Goal: Task Accomplishment & Management: Manage account settings

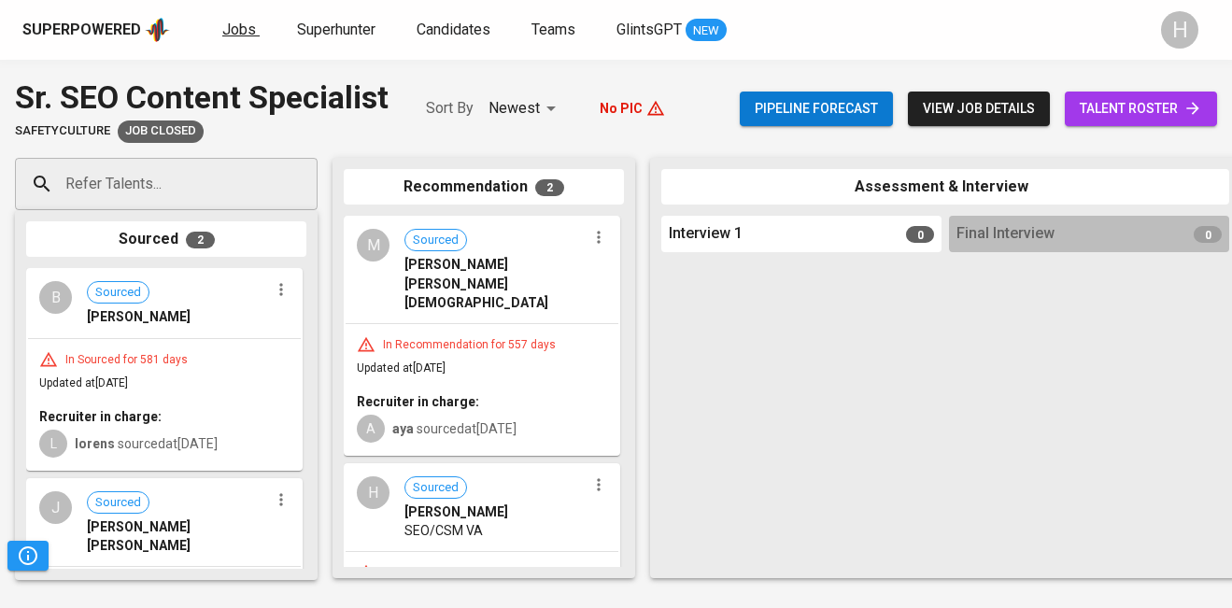
click at [222, 21] on span "Jobs" at bounding box center [239, 30] width 34 height 18
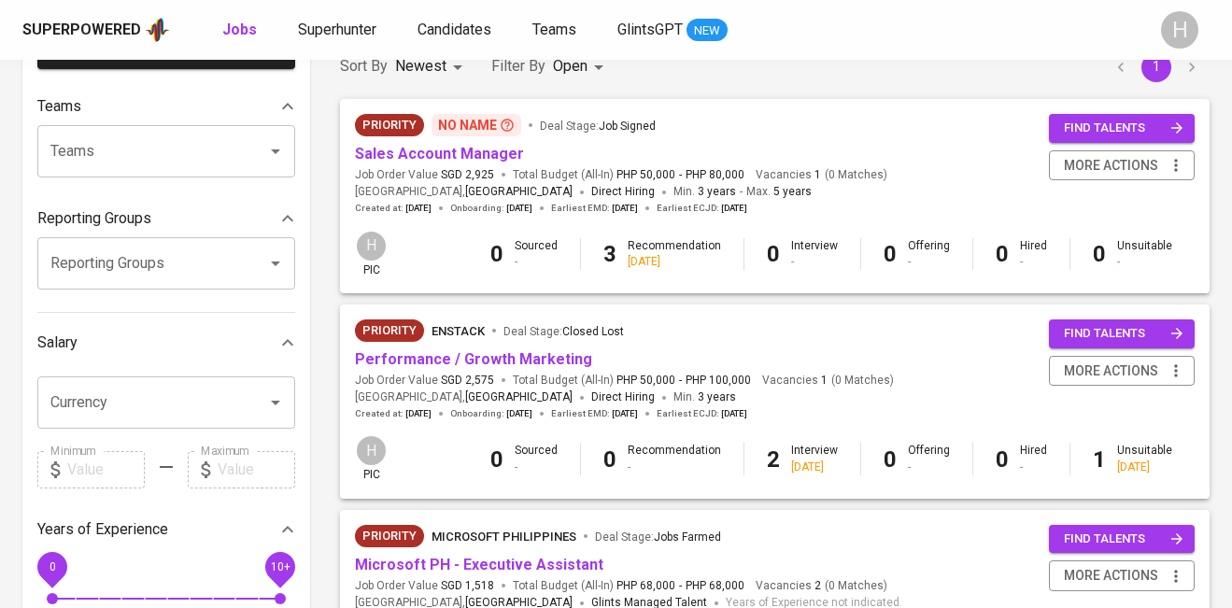
scroll to position [172, 0]
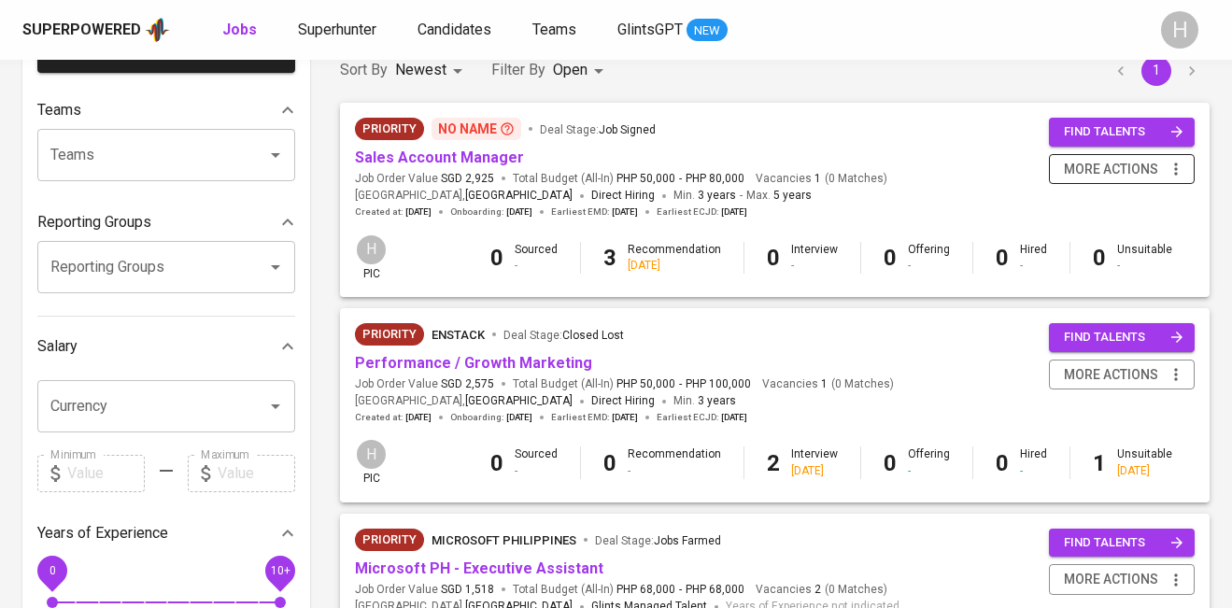
click at [1179, 165] on icon "button" at bounding box center [1176, 169] width 19 height 19
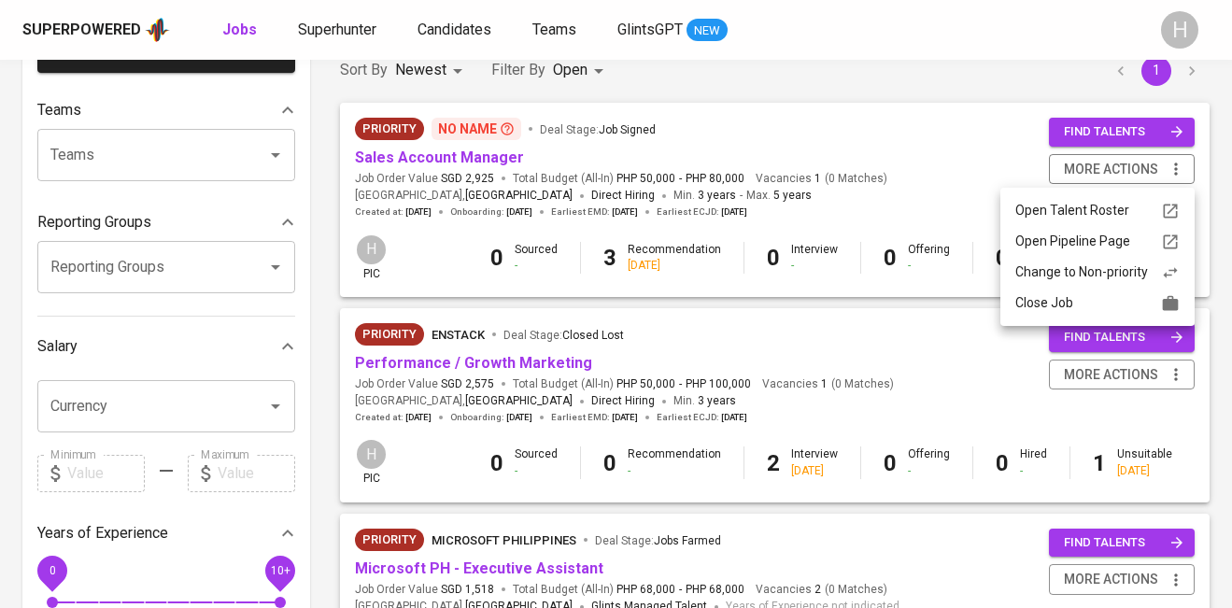
click at [1108, 272] on div "Change to Non-priority" at bounding box center [1097, 273] width 164 height 20
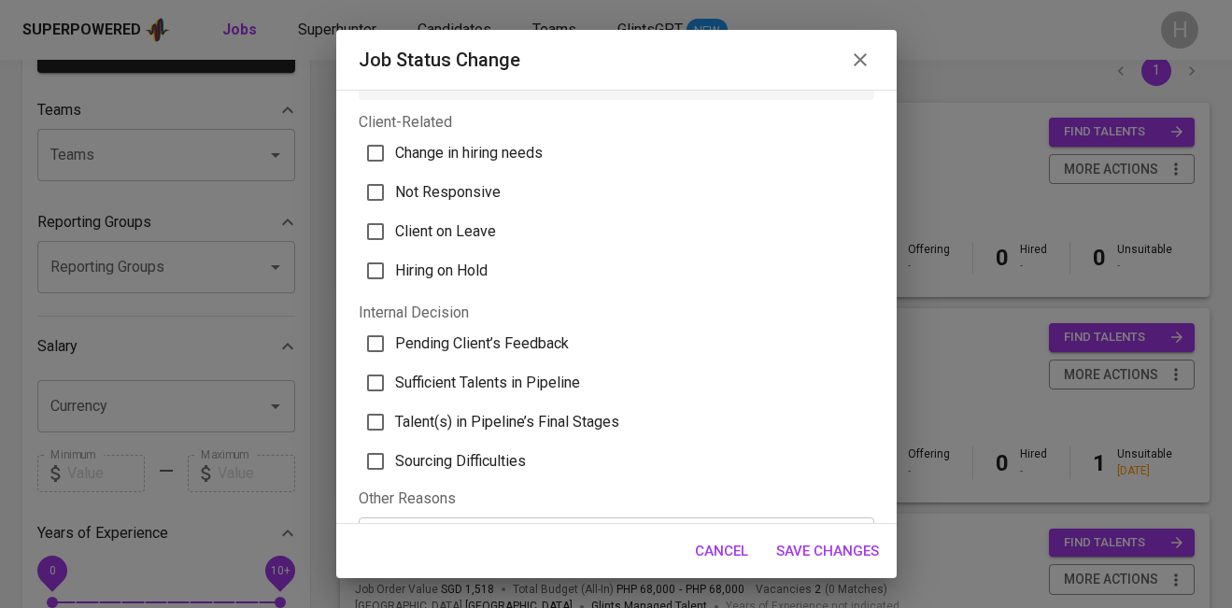
scroll to position [50, 0]
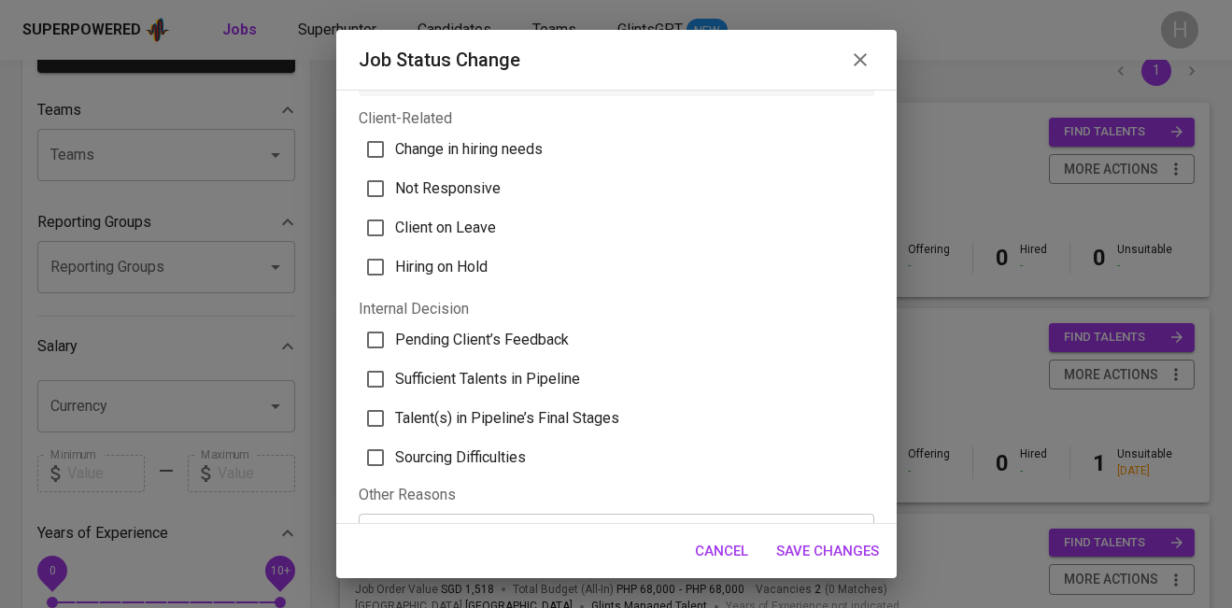
click at [853, 58] on icon "button" at bounding box center [860, 60] width 22 height 22
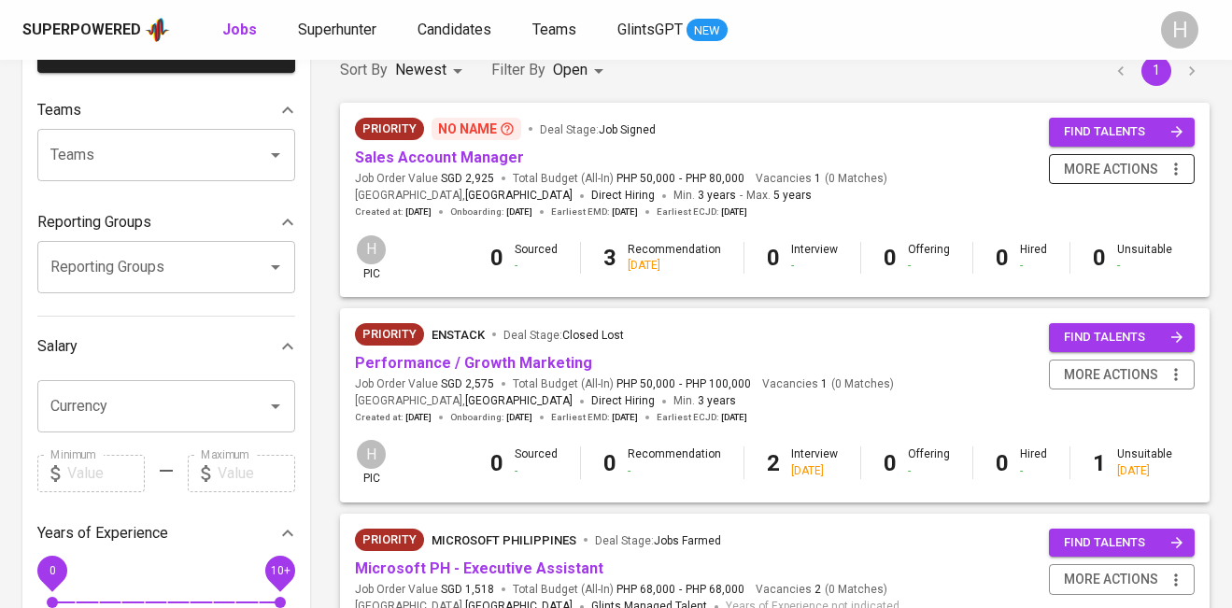
click at [1176, 167] on icon "button" at bounding box center [1175, 169] width 3 height 12
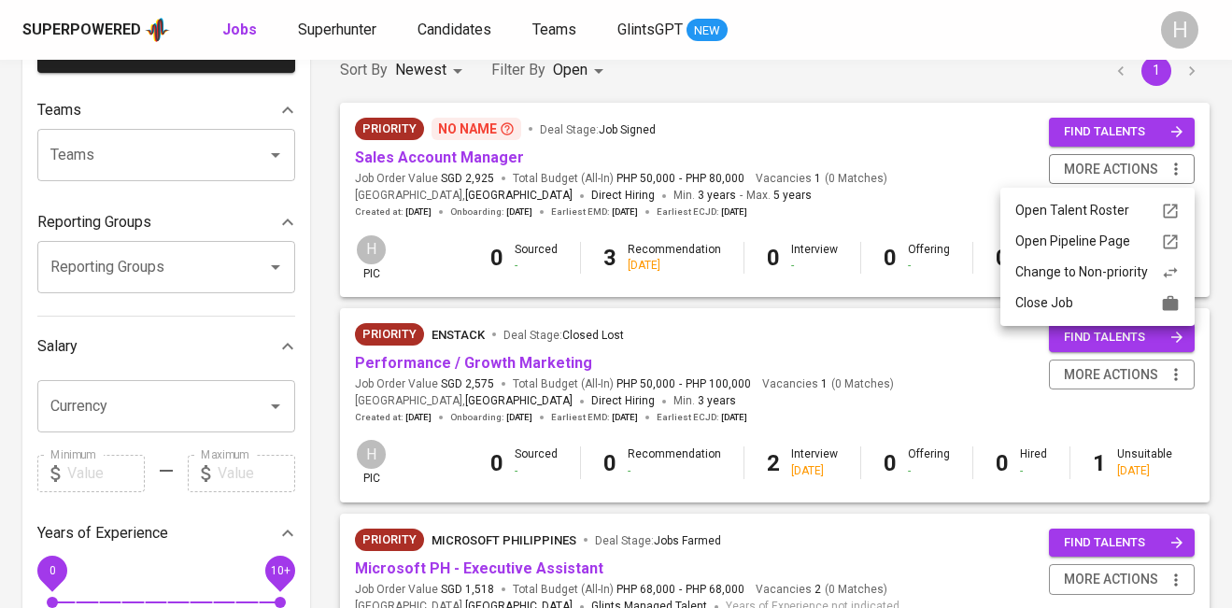
click at [1106, 263] on div "Change to Non-priority" at bounding box center [1097, 273] width 164 height 20
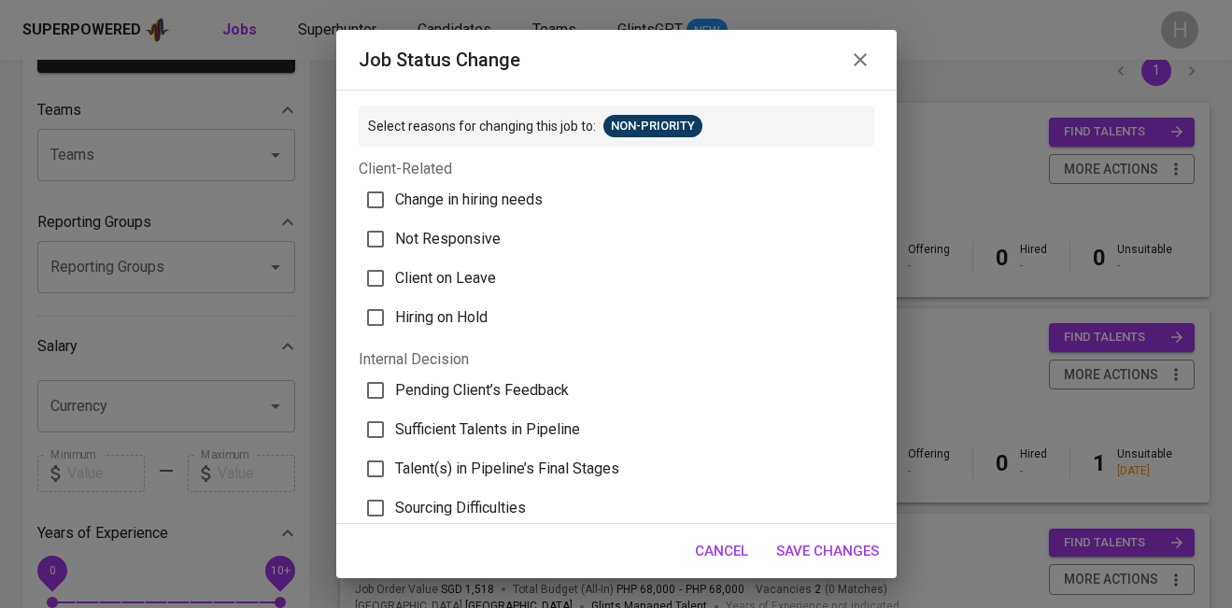
click at [466, 234] on span "Not Responsive" at bounding box center [448, 239] width 106 height 22
click at [395, 234] on input "Not Responsive" at bounding box center [375, 239] width 39 height 39
checkbox input "true"
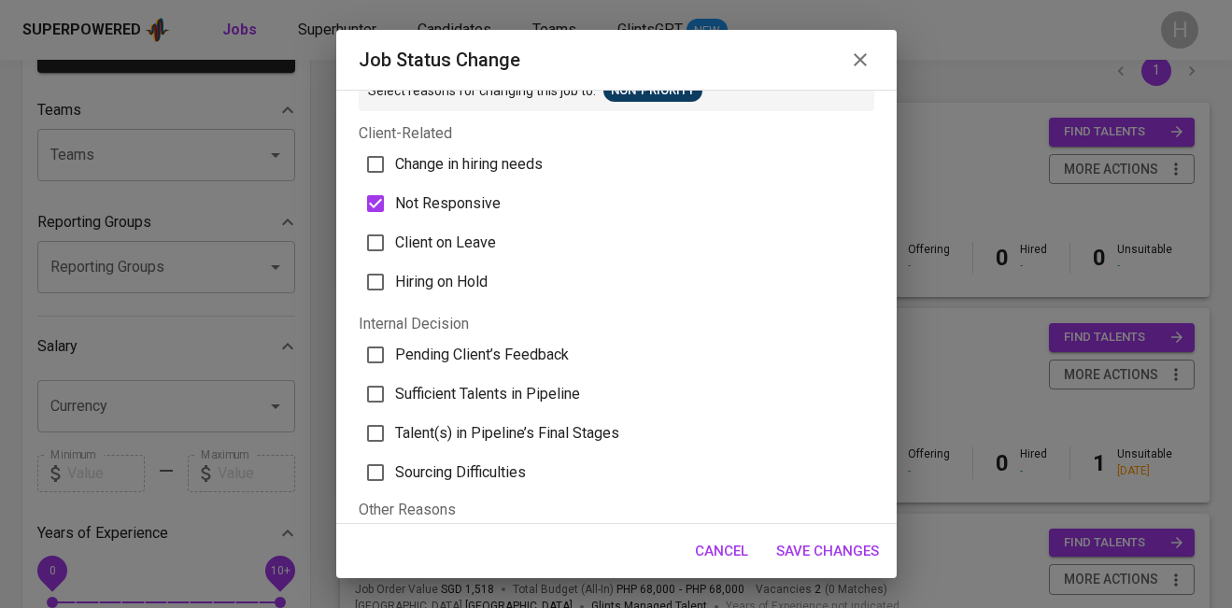
click at [810, 540] on span "Save Changes" at bounding box center [827, 551] width 103 height 24
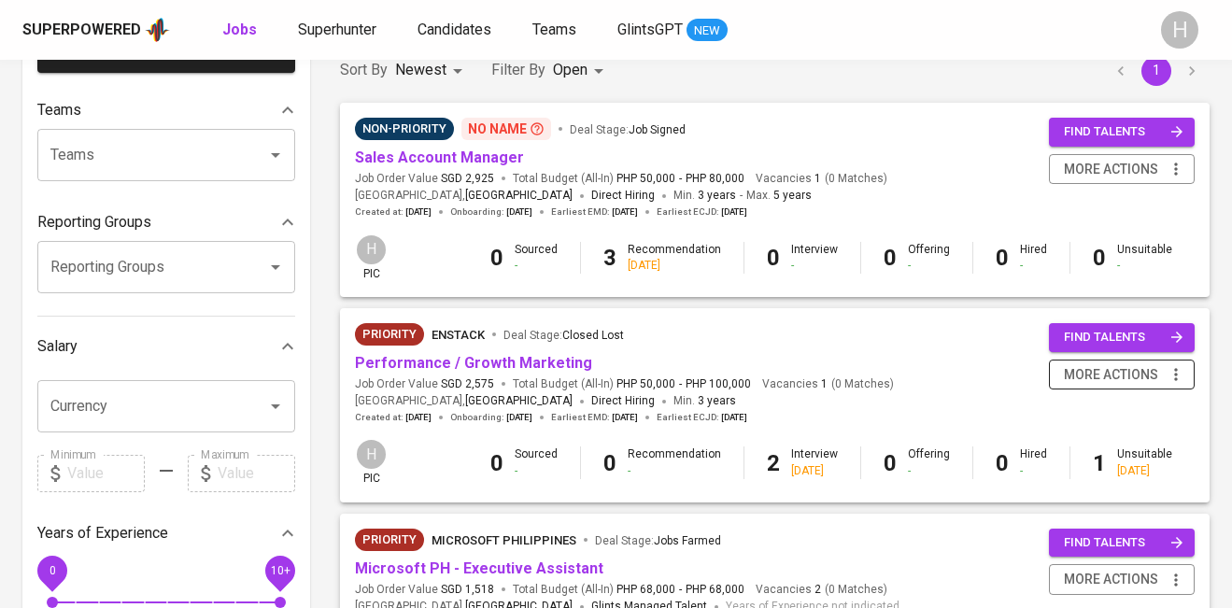
click at [1173, 375] on icon "button" at bounding box center [1176, 374] width 19 height 19
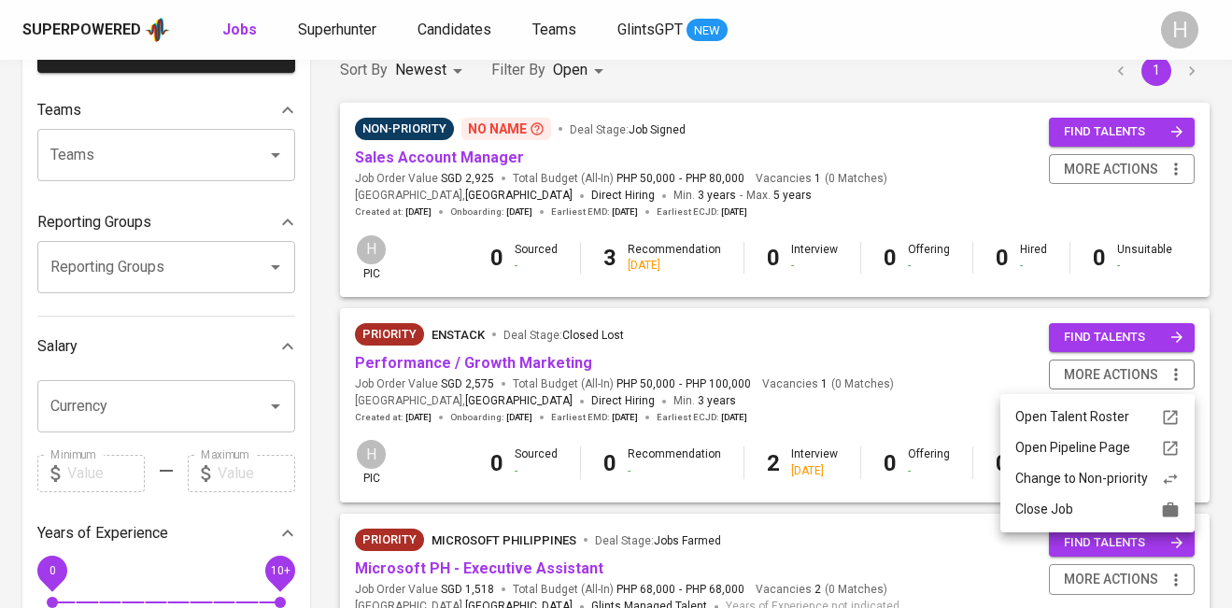
click at [1081, 484] on div "Change to Non-priority" at bounding box center [1097, 479] width 164 height 20
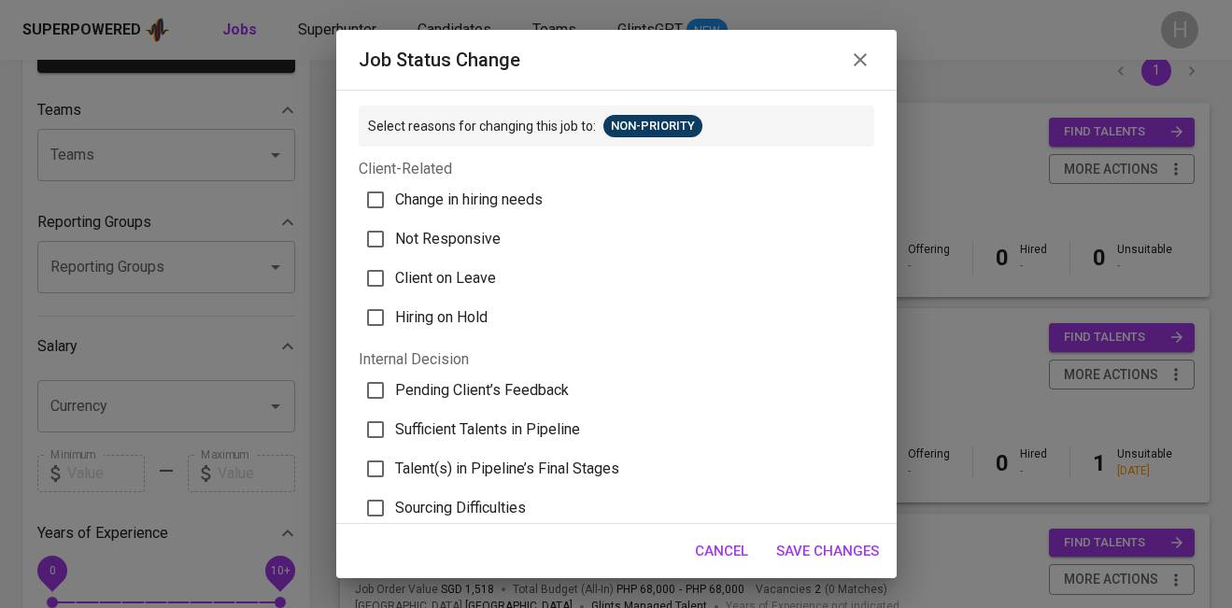
click at [458, 285] on span "Client on Leave" at bounding box center [445, 278] width 101 height 22
click at [395, 285] on input "Client on Leave" at bounding box center [375, 278] width 39 height 39
checkbox input "true"
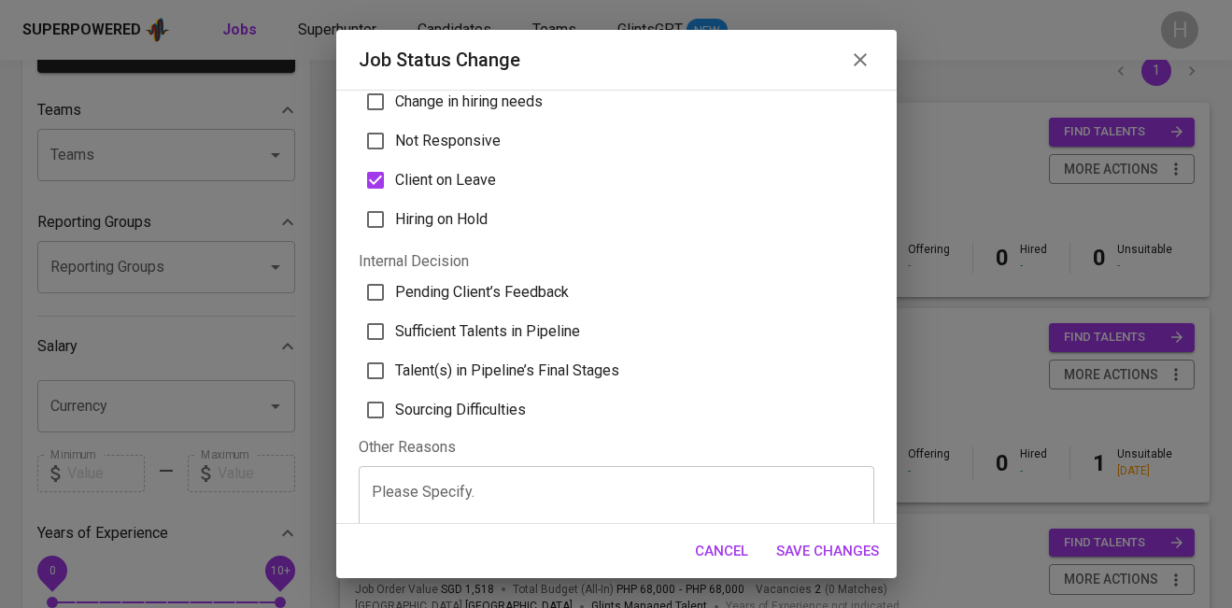
scroll to position [108, 0]
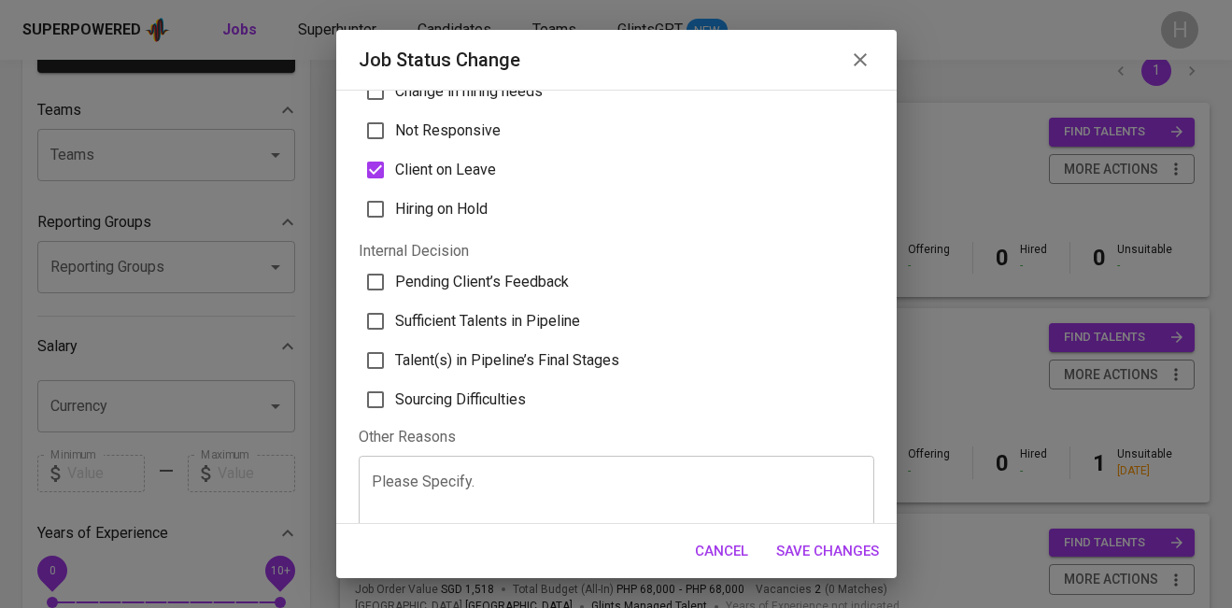
click at [828, 543] on span "Save Changes" at bounding box center [827, 551] width 103 height 24
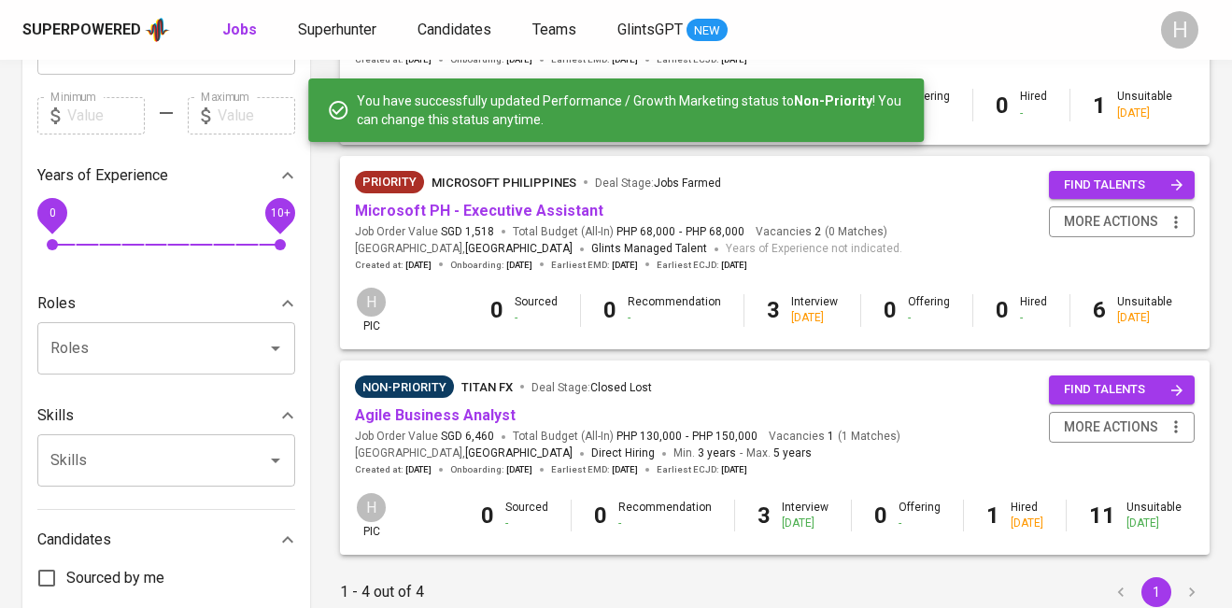
scroll to position [526, 0]
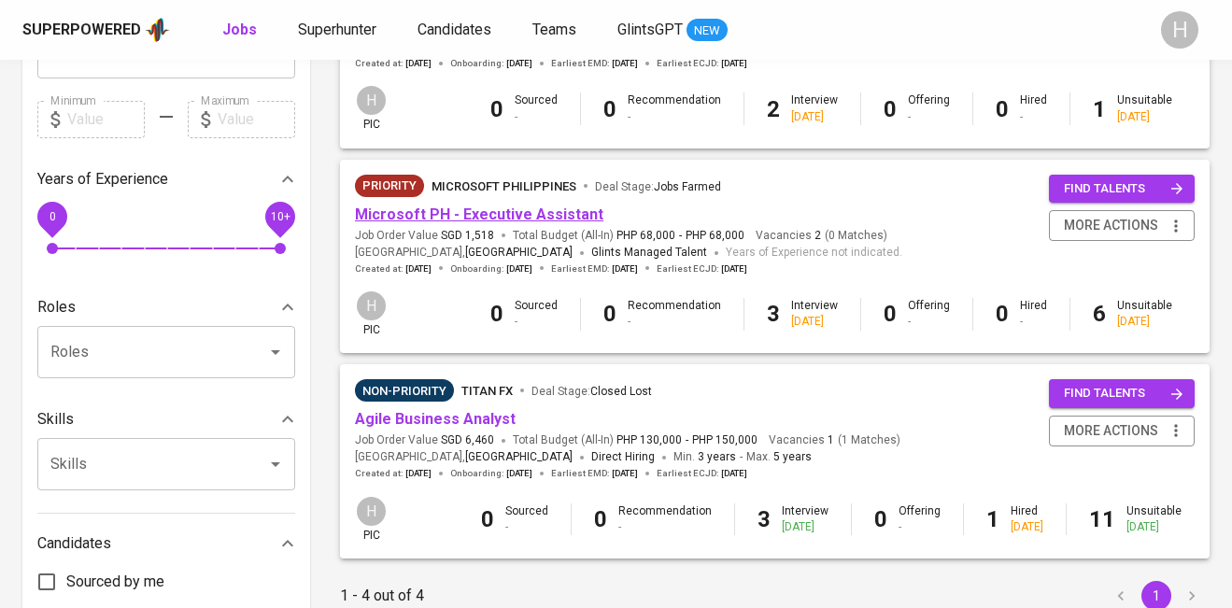
click at [524, 215] on link "Microsoft PH - Executive Assistant" at bounding box center [479, 215] width 248 height 18
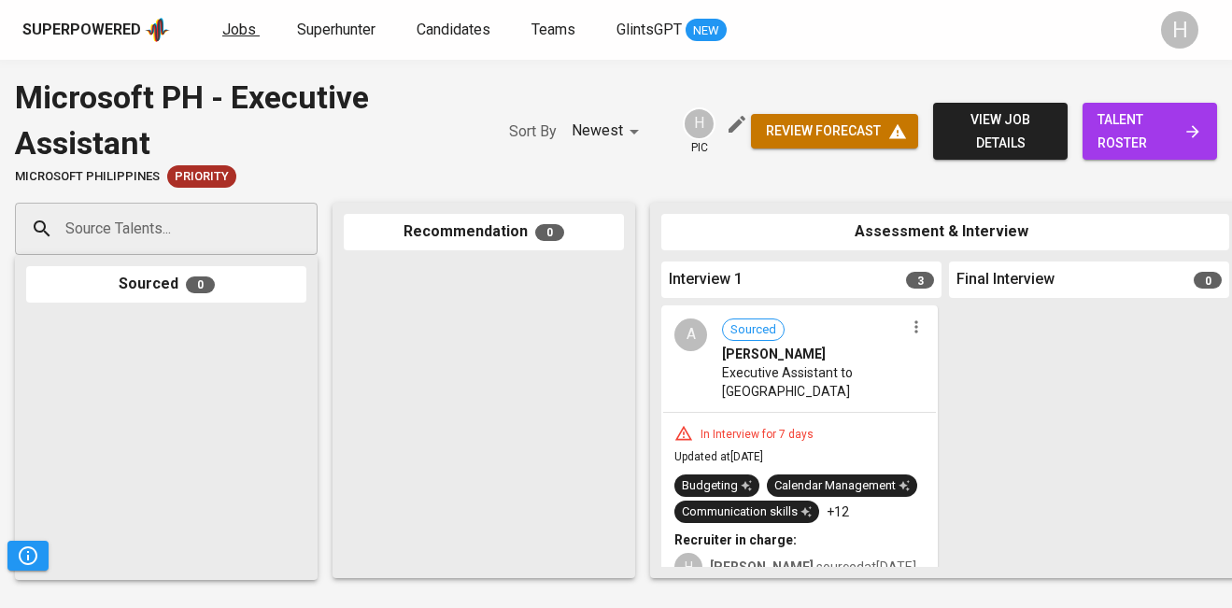
click at [243, 29] on span "Jobs" at bounding box center [239, 30] width 34 height 18
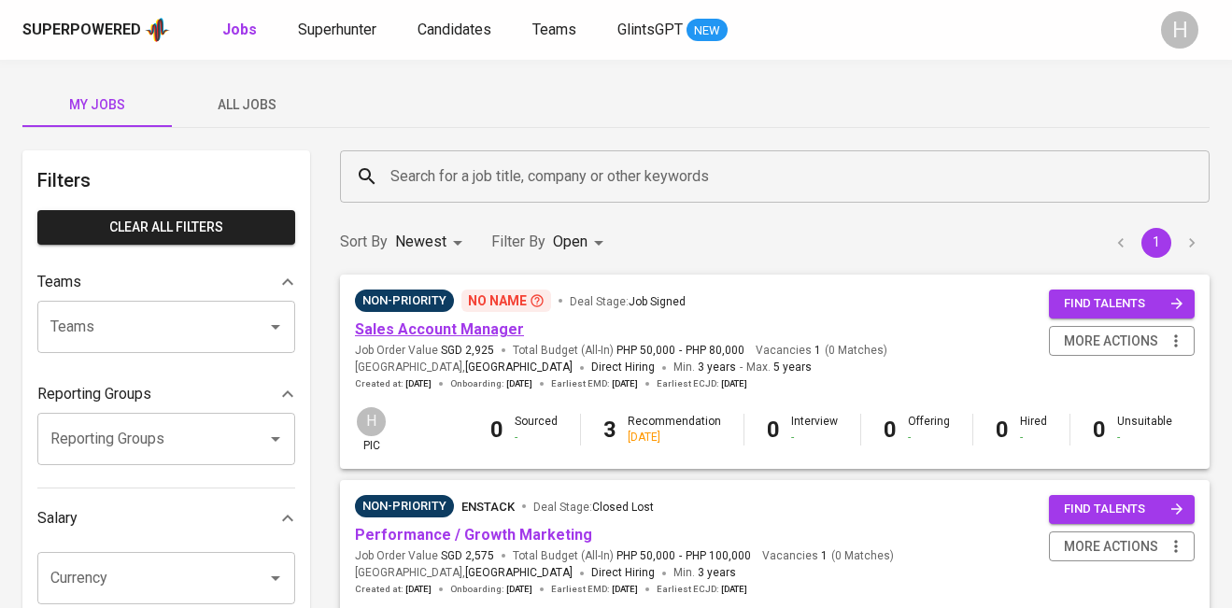
click at [406, 330] on link "Sales Account Manager" at bounding box center [439, 329] width 169 height 18
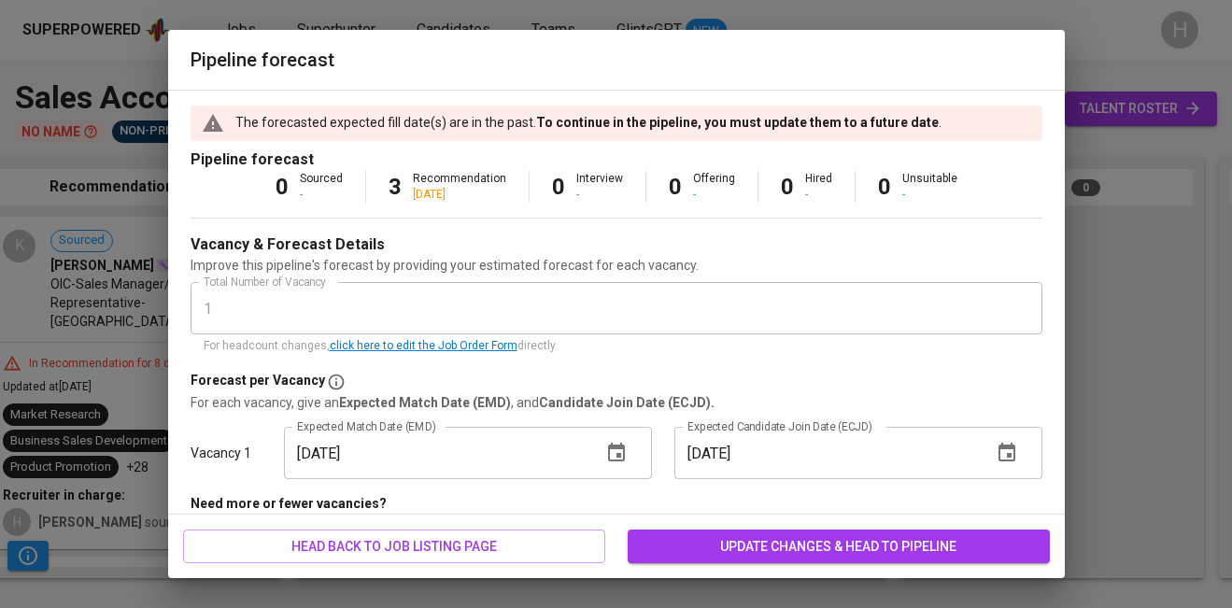
scroll to position [34, 0]
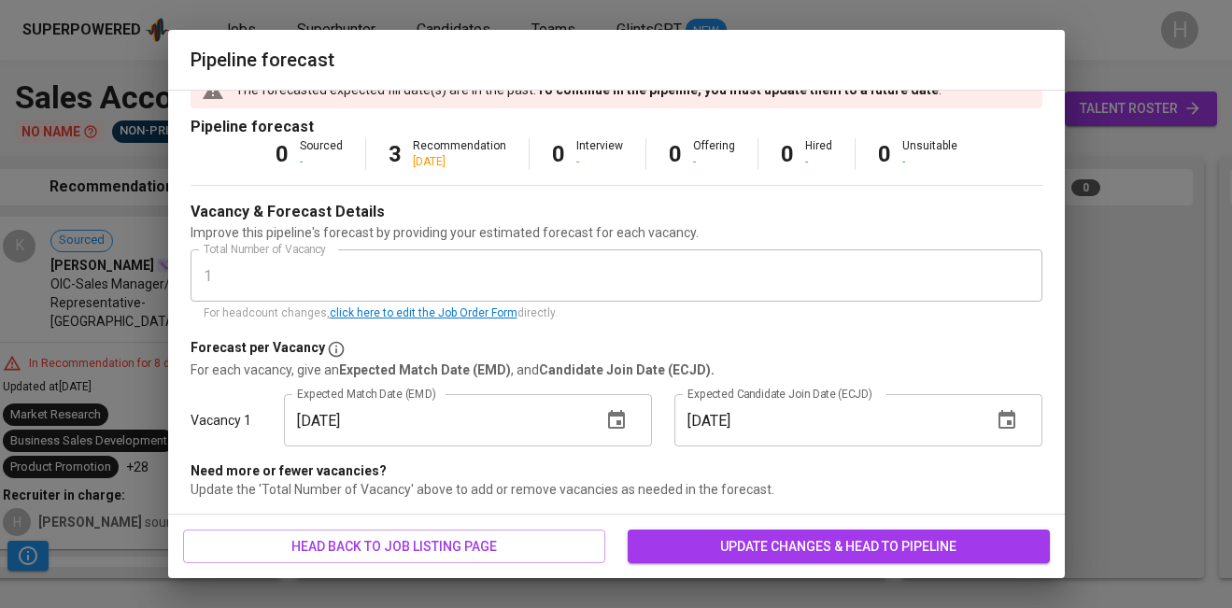
click at [625, 419] on icon "button" at bounding box center [616, 420] width 22 height 22
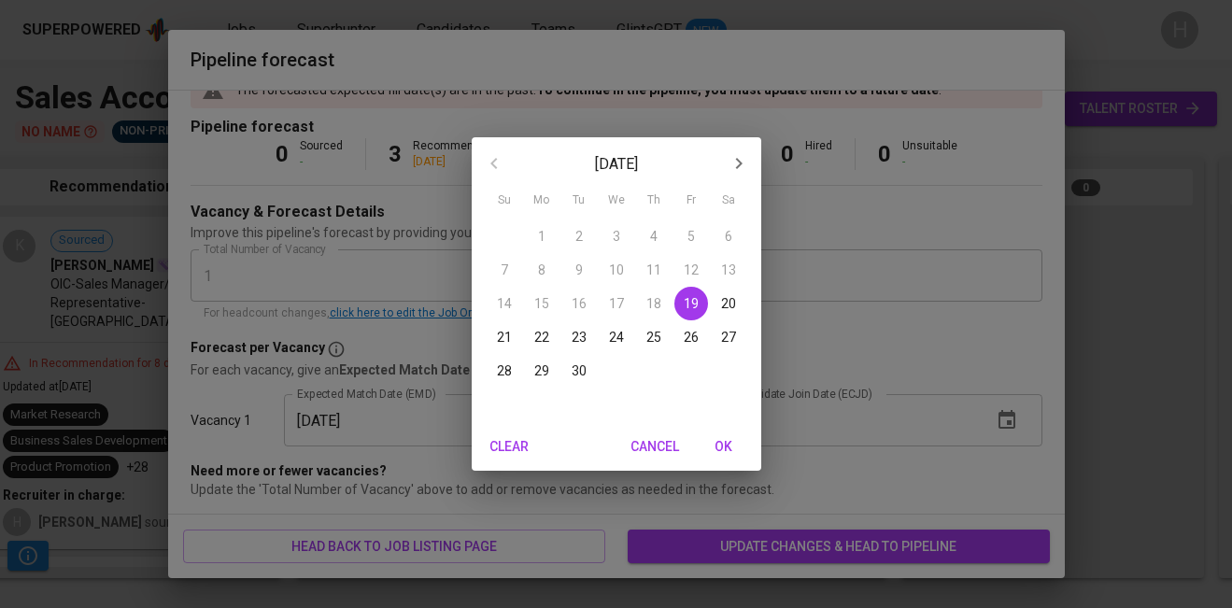
click at [732, 151] on button "button" at bounding box center [739, 163] width 45 height 45
click at [695, 234] on span "3" at bounding box center [691, 236] width 34 height 19
type input "[DATE]"
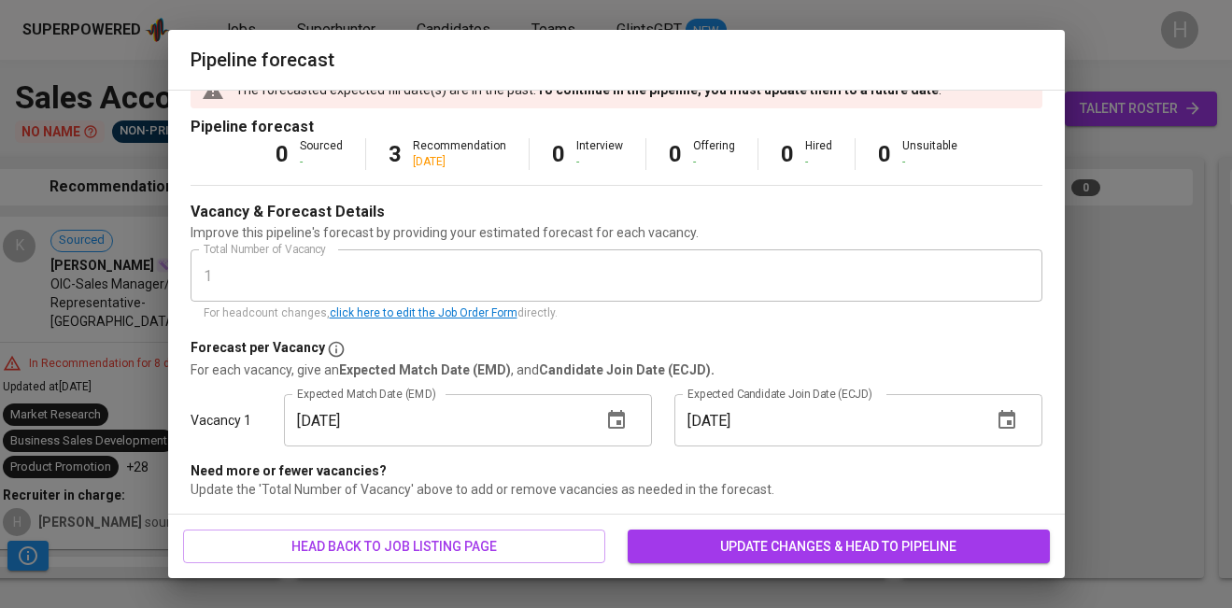
click at [1019, 422] on button "button" at bounding box center [1007, 420] width 45 height 45
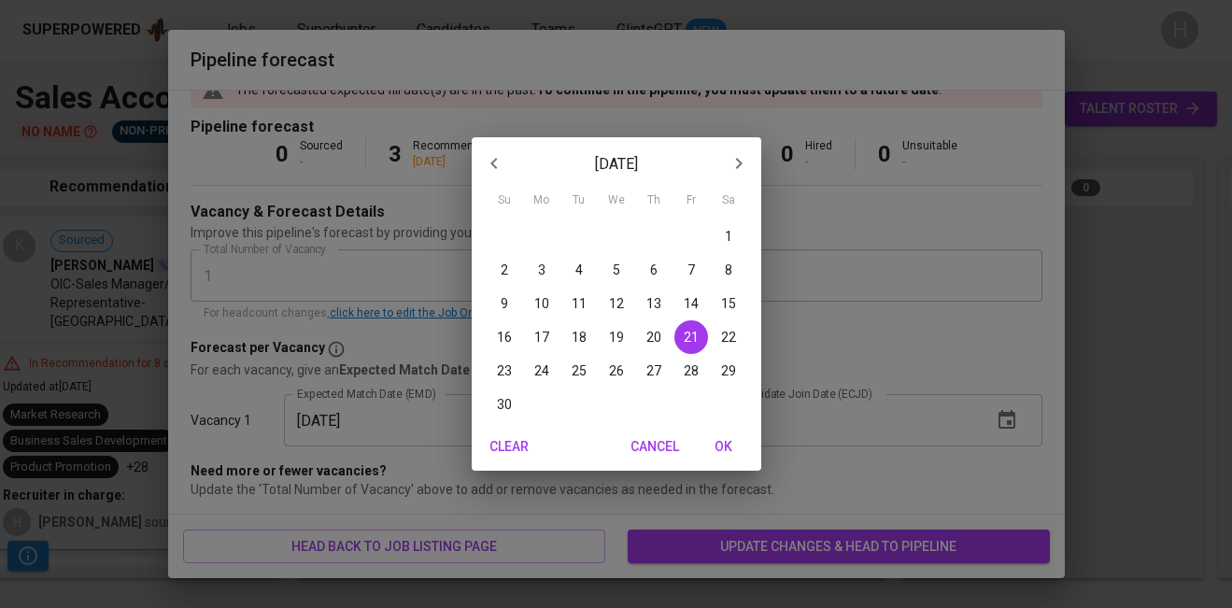
click at [744, 160] on icon "button" at bounding box center [739, 163] width 22 height 22
click at [692, 276] on p "12" at bounding box center [691, 270] width 15 height 19
type input "[DATE]"
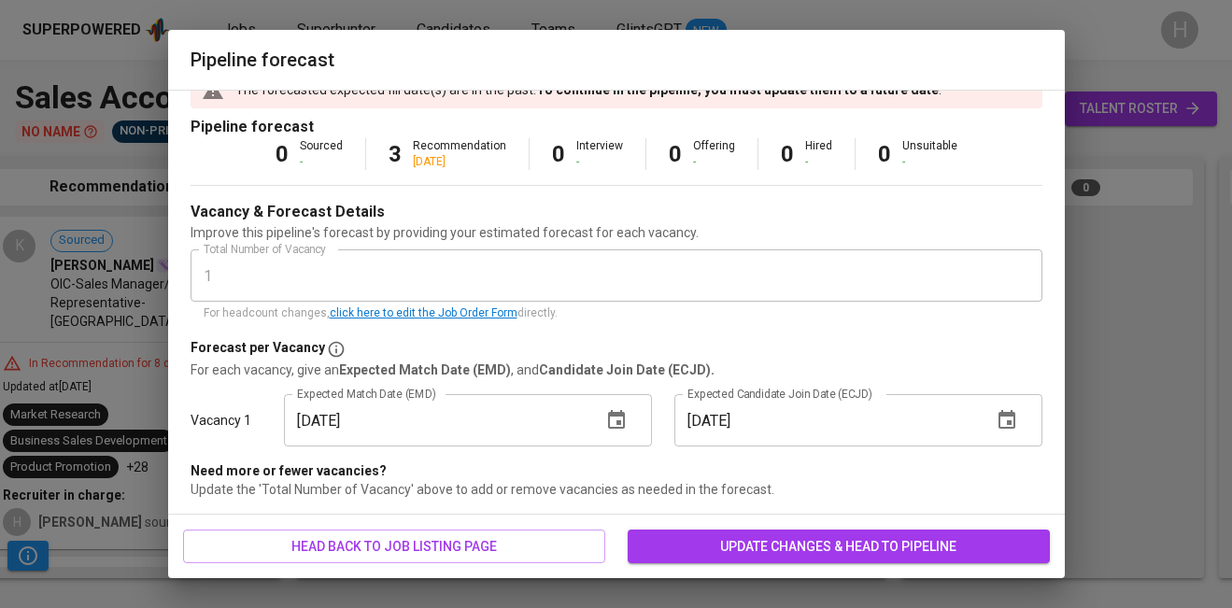
click at [818, 550] on span "update changes & head to pipeline" at bounding box center [839, 546] width 392 height 23
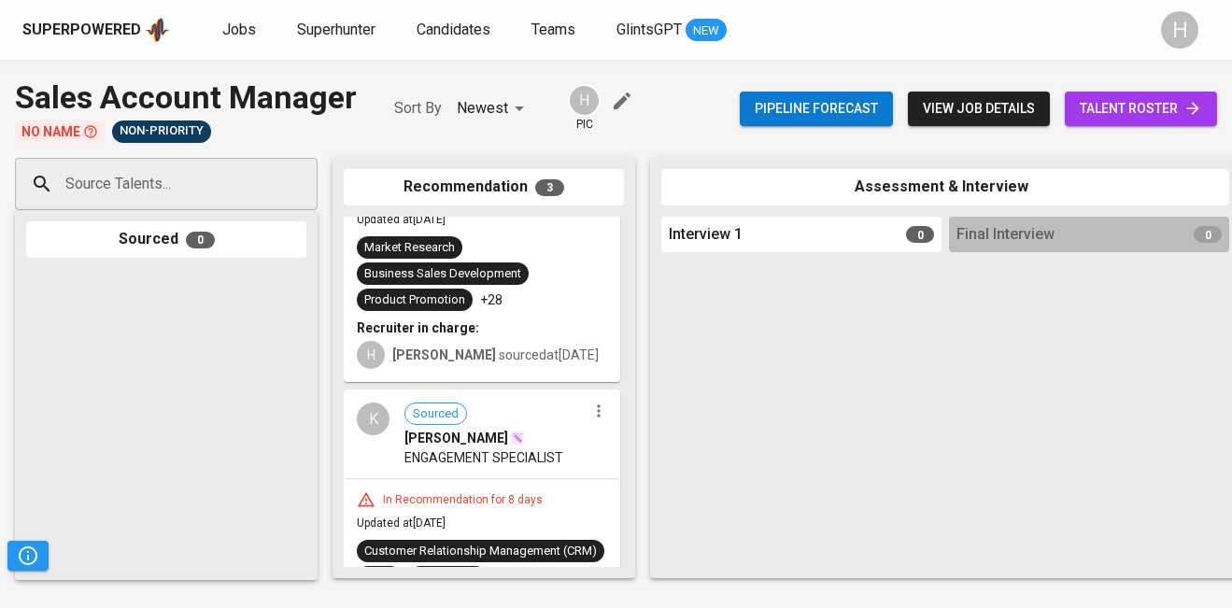
scroll to position [165, 0]
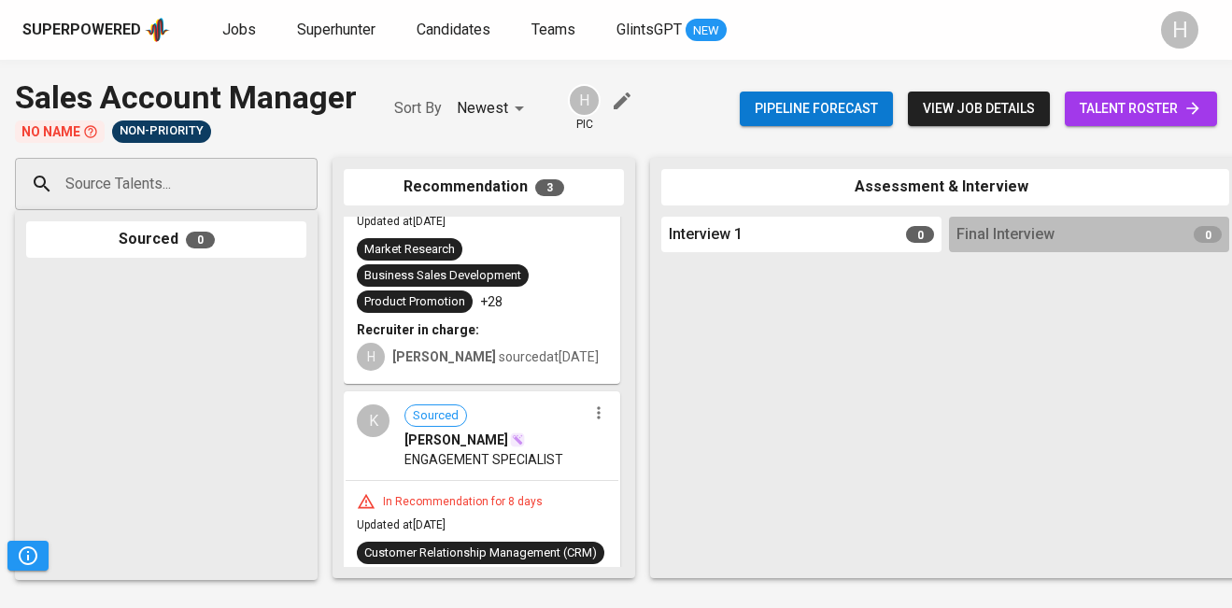
click at [589, 404] on icon "button" at bounding box center [598, 413] width 19 height 19
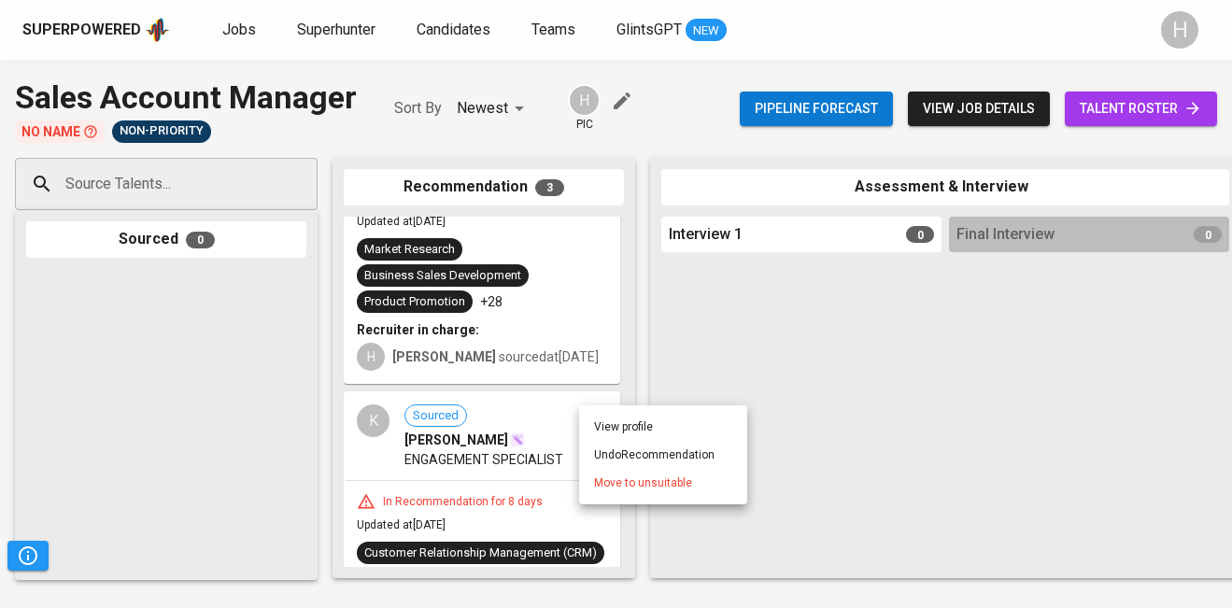
click at [633, 476] on span "Move to unsuitable" at bounding box center [643, 483] width 98 height 17
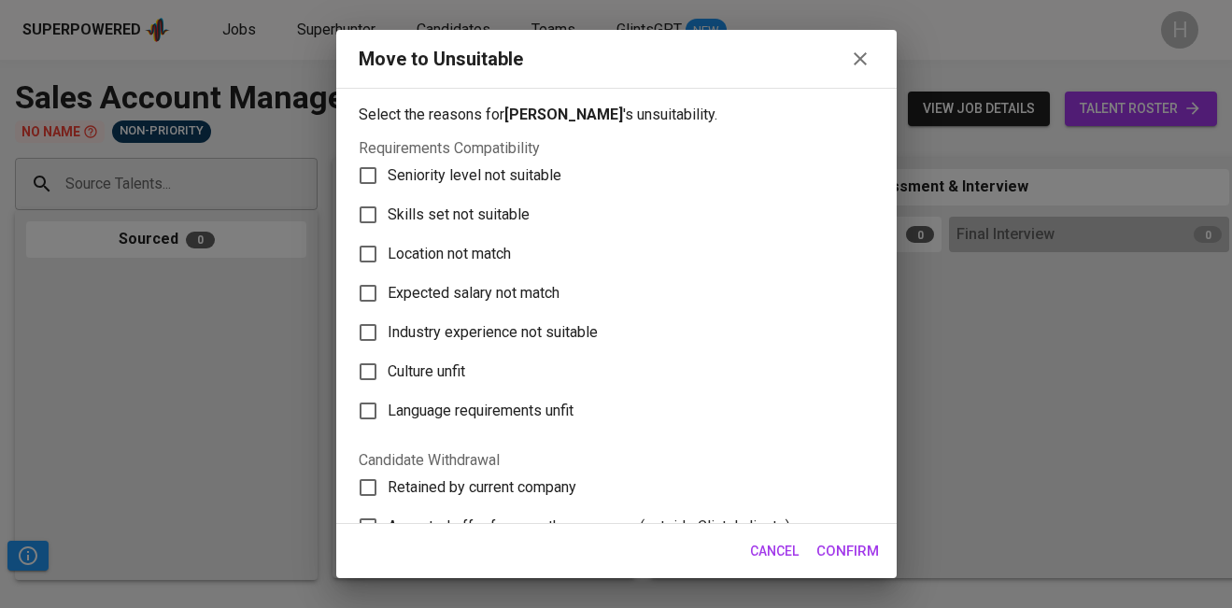
click at [454, 207] on span "Skills set not suitable" at bounding box center [459, 215] width 142 height 22
click at [388, 207] on input "Skills set not suitable" at bounding box center [367, 214] width 39 height 39
checkbox input "true"
click at [849, 546] on span "Confirm" at bounding box center [847, 551] width 63 height 24
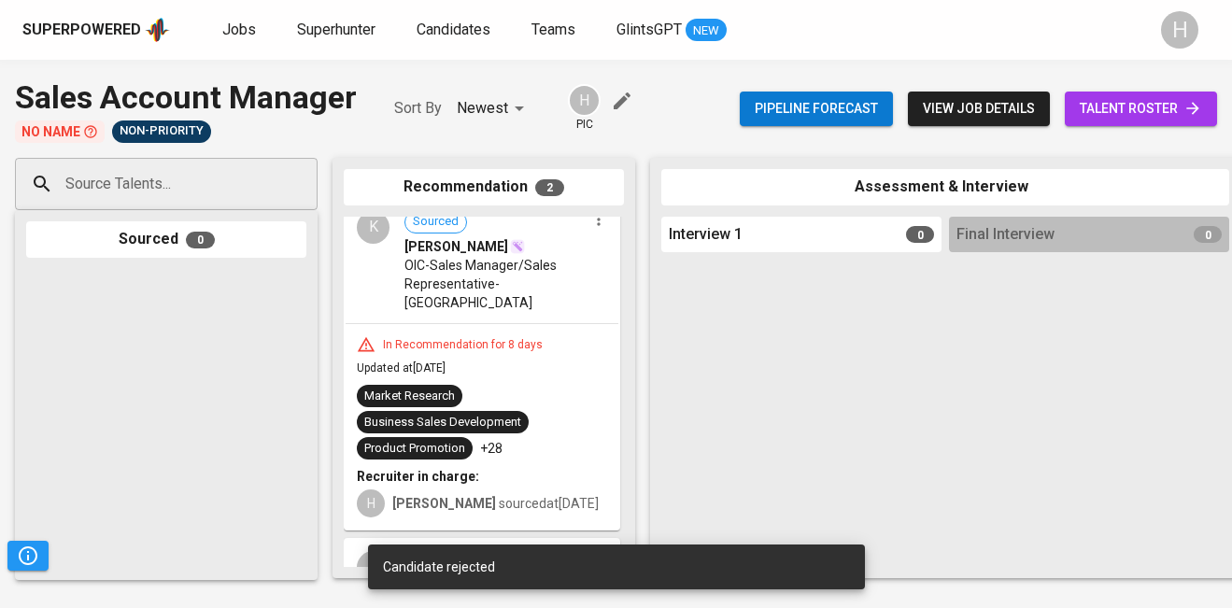
scroll to position [0, 0]
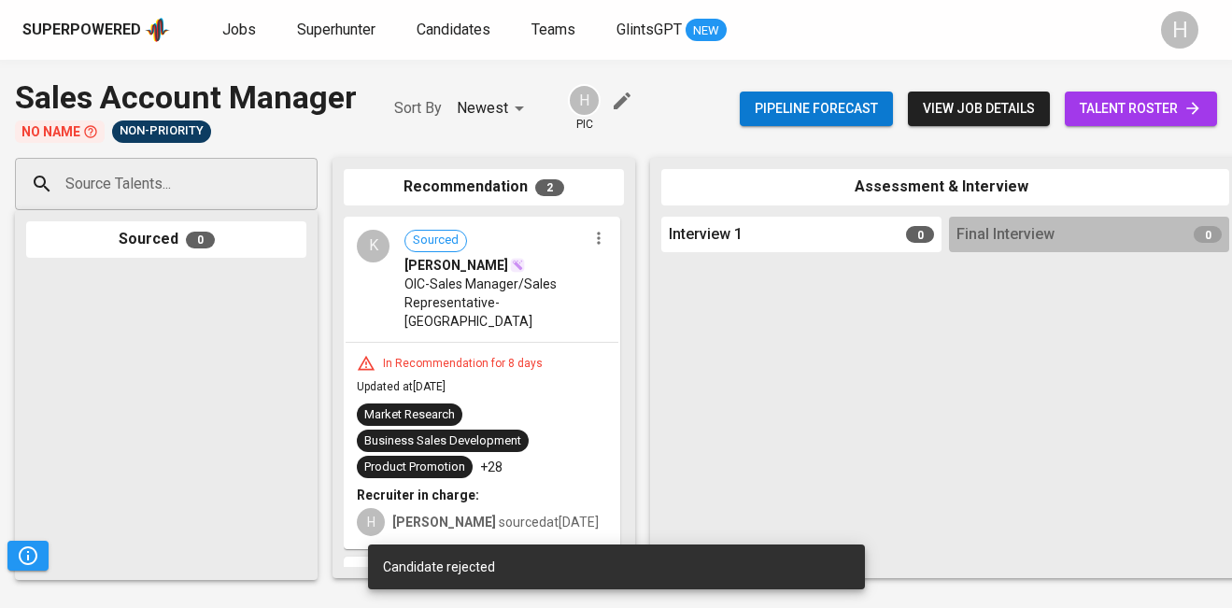
click at [477, 343] on div "In Recommendation for 8 days Updated at [DATE] Market Research Business Sales D…" at bounding box center [482, 446] width 273 height 206
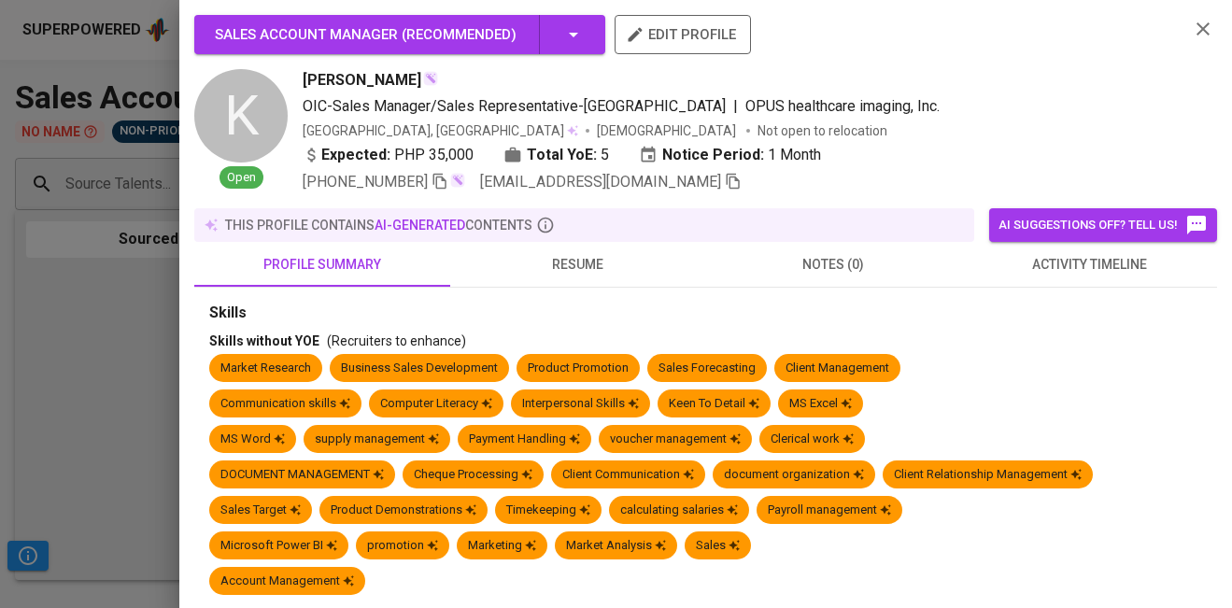
click at [125, 318] on div at bounding box center [616, 304] width 1232 height 608
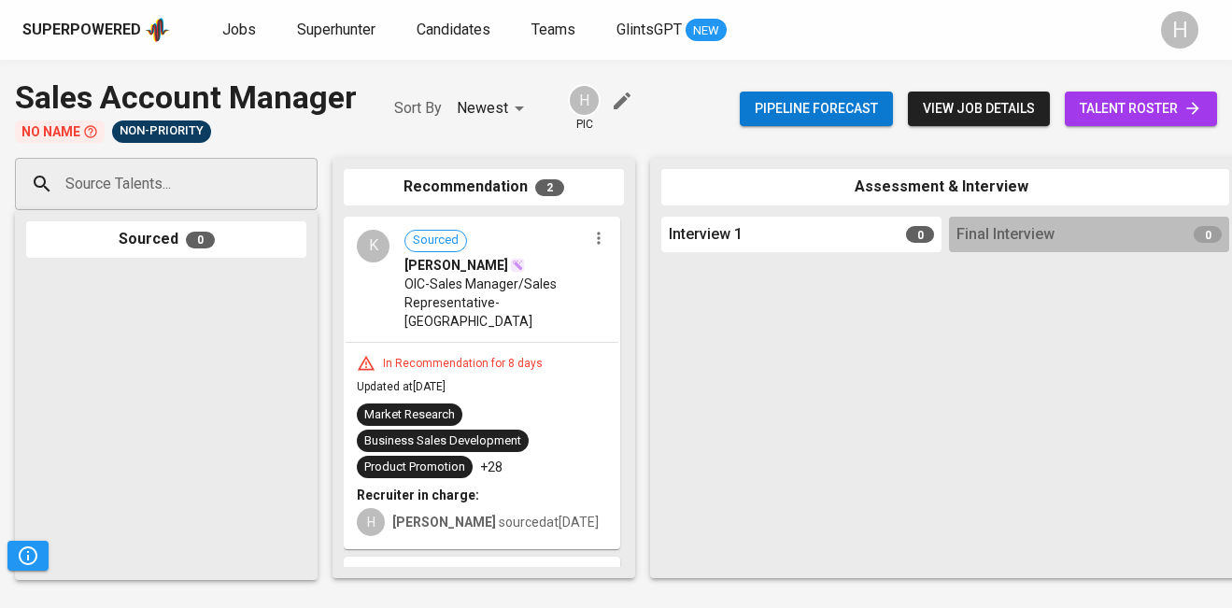
click at [1085, 86] on div "Pipeline forecast view job details talent roster" at bounding box center [978, 109] width 477 height 68
click at [1086, 100] on span "talent roster" at bounding box center [1141, 108] width 122 height 23
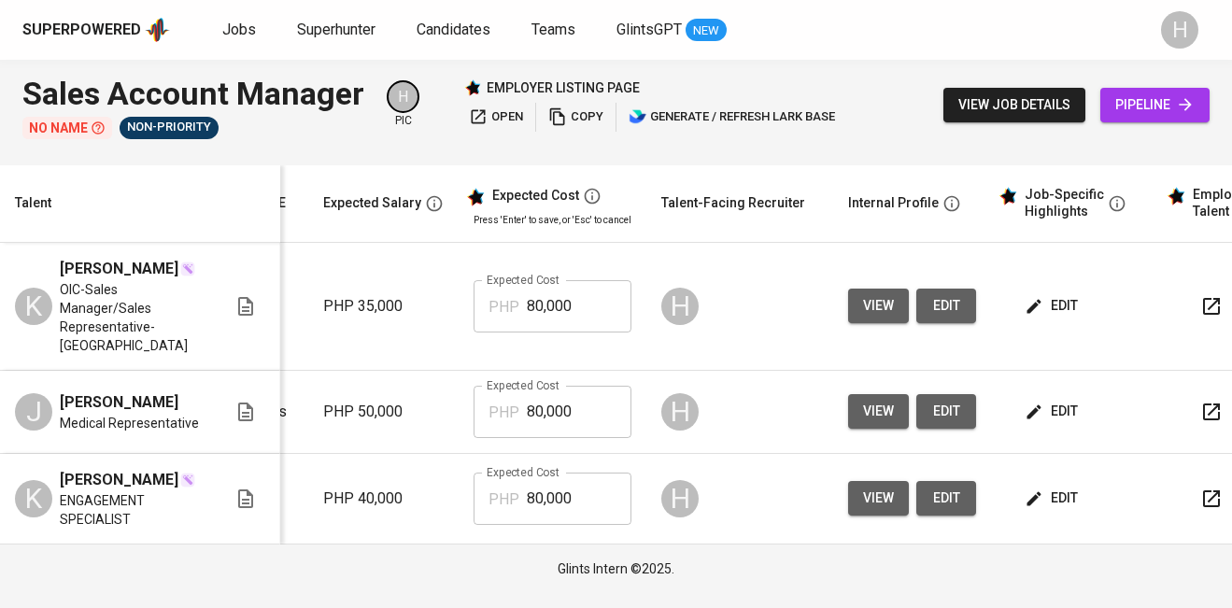
scroll to position [0, 367]
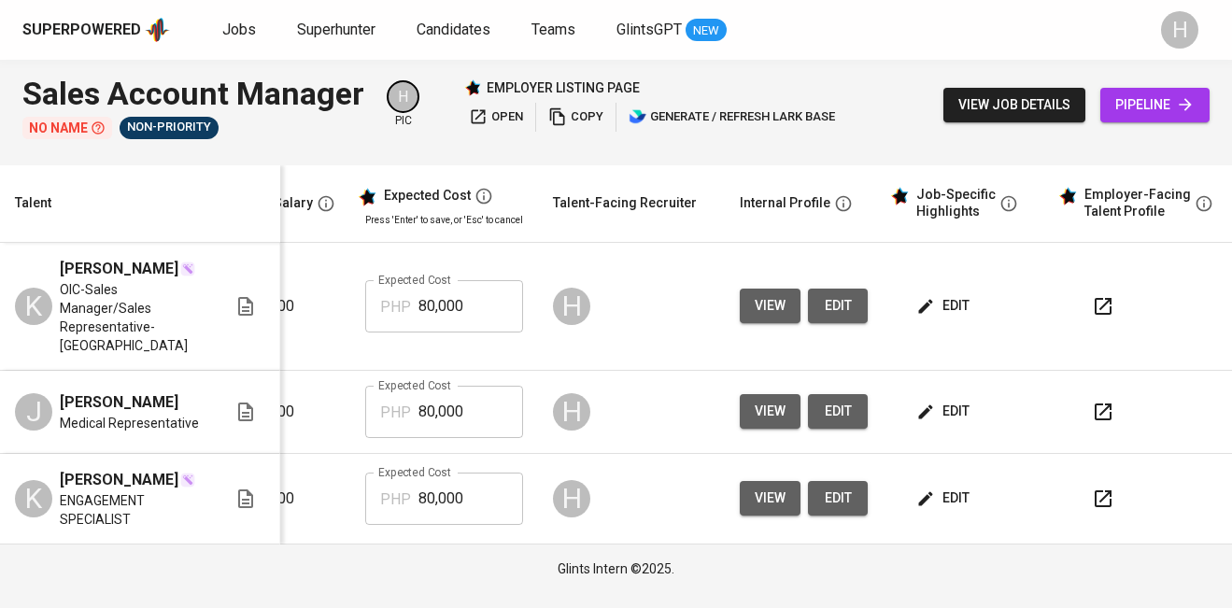
click at [933, 400] on span "edit" at bounding box center [945, 411] width 50 height 23
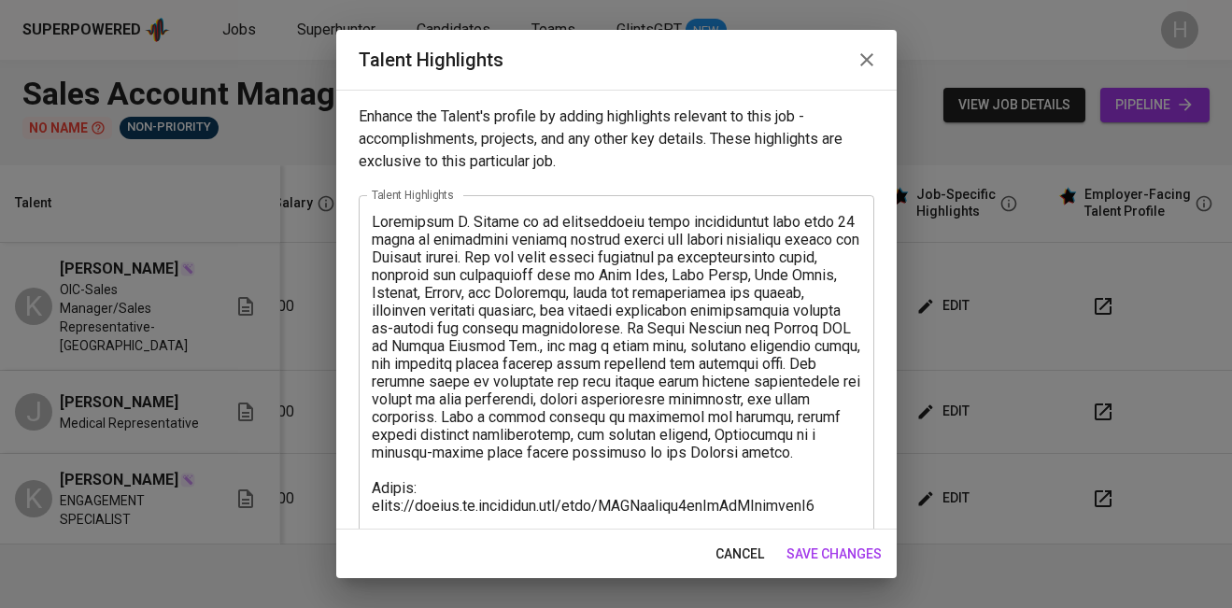
scroll to position [35, 0]
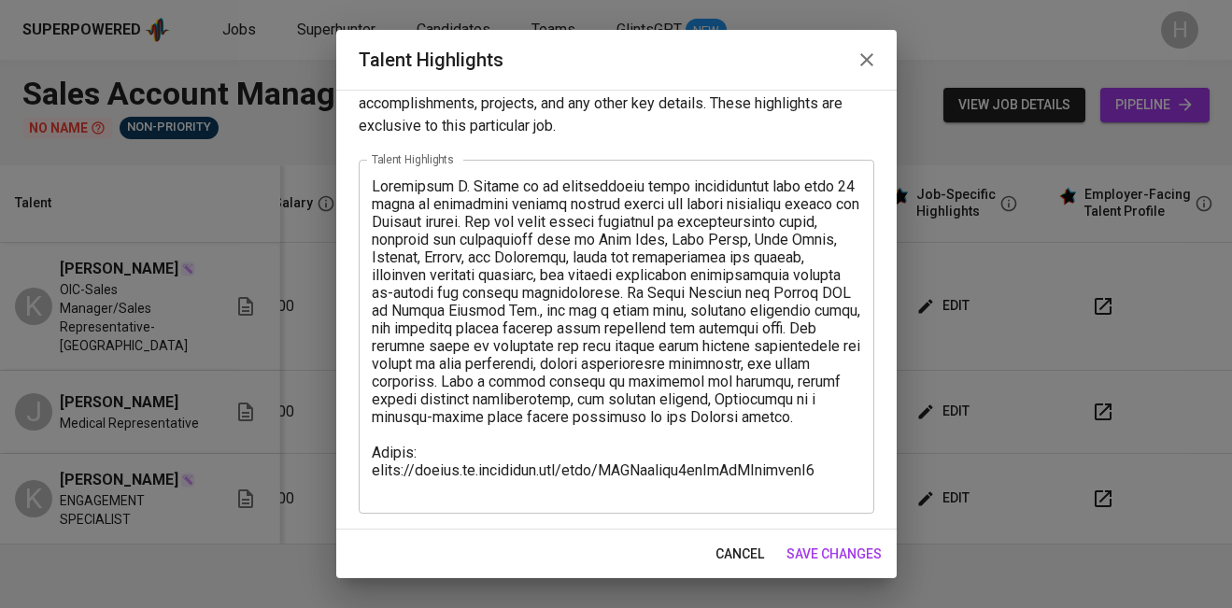
click at [865, 60] on icon "button" at bounding box center [866, 59] width 13 height 13
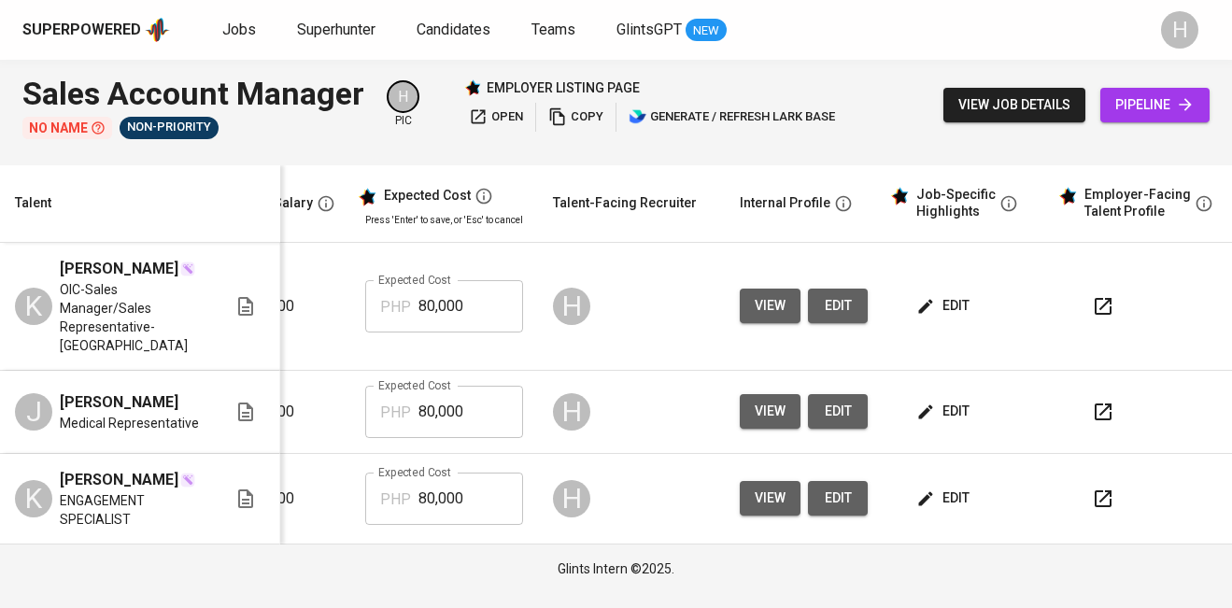
click at [148, 391] on span "[PERSON_NAME]" at bounding box center [119, 402] width 119 height 22
click at [33, 393] on div "J" at bounding box center [33, 411] width 37 height 37
click at [245, 401] on icon at bounding box center [245, 412] width 22 height 22
click at [942, 400] on span "edit" at bounding box center [945, 411] width 50 height 23
click at [1108, 401] on icon "button" at bounding box center [1103, 412] width 22 height 22
